Goal: Task Accomplishment & Management: Manage account settings

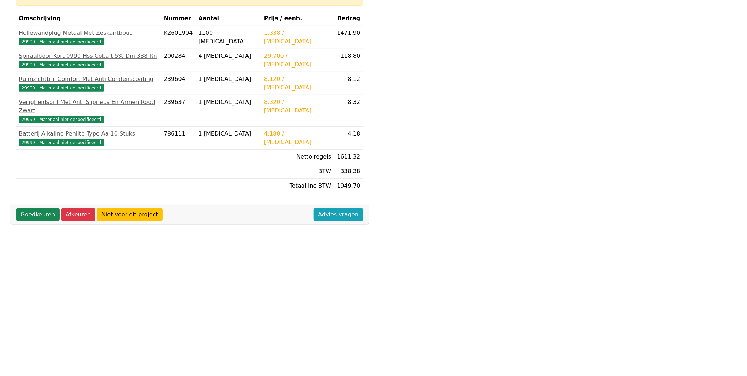
scroll to position [150, 0]
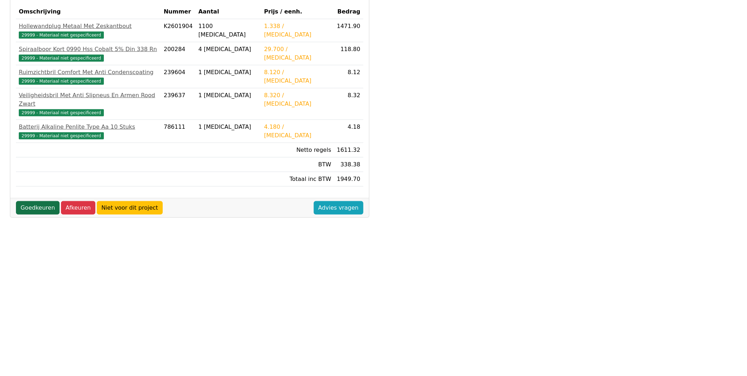
click at [30, 201] on link "Goedkeuren" at bounding box center [38, 207] width 44 height 13
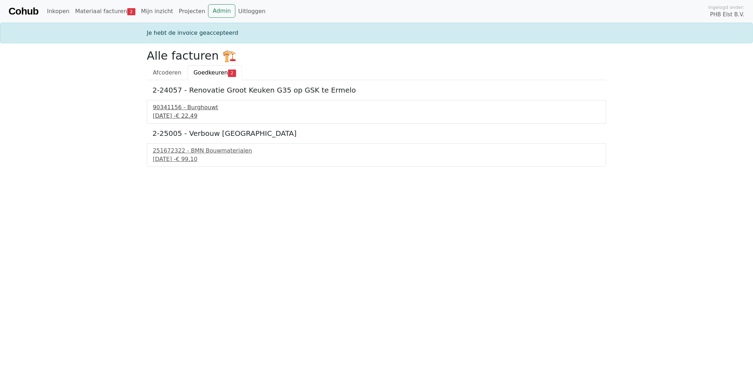
click at [168, 113] on div "24 september 2025 - € 22,49" at bounding box center [376, 116] width 447 height 9
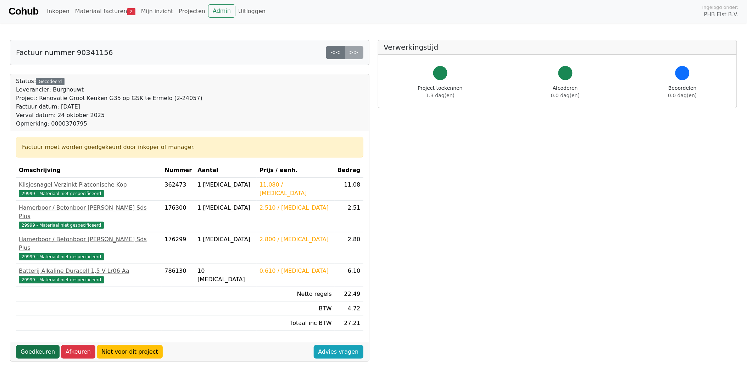
click at [35, 345] on link "Goedkeuren" at bounding box center [38, 351] width 44 height 13
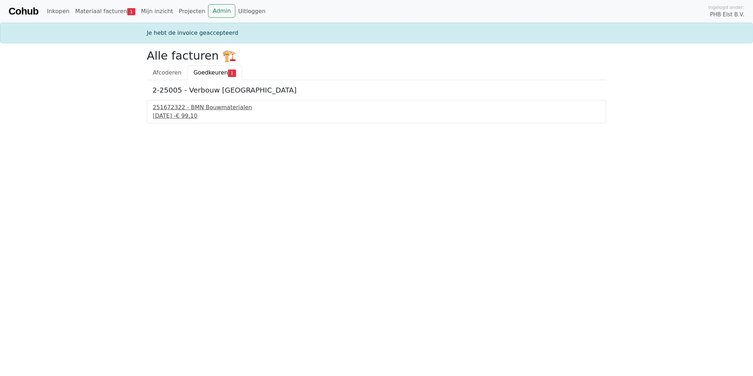
click at [199, 112] on div "[DATE] - € 99,10" at bounding box center [376, 116] width 447 height 9
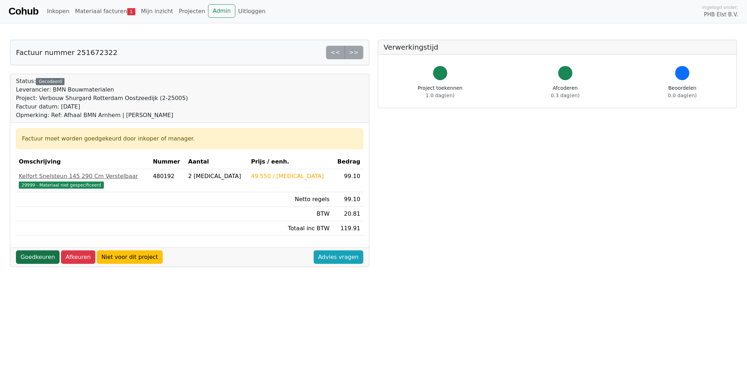
click at [33, 254] on link "Goedkeuren" at bounding box center [38, 256] width 44 height 13
